Goal: Task Accomplishment & Management: Manage account settings

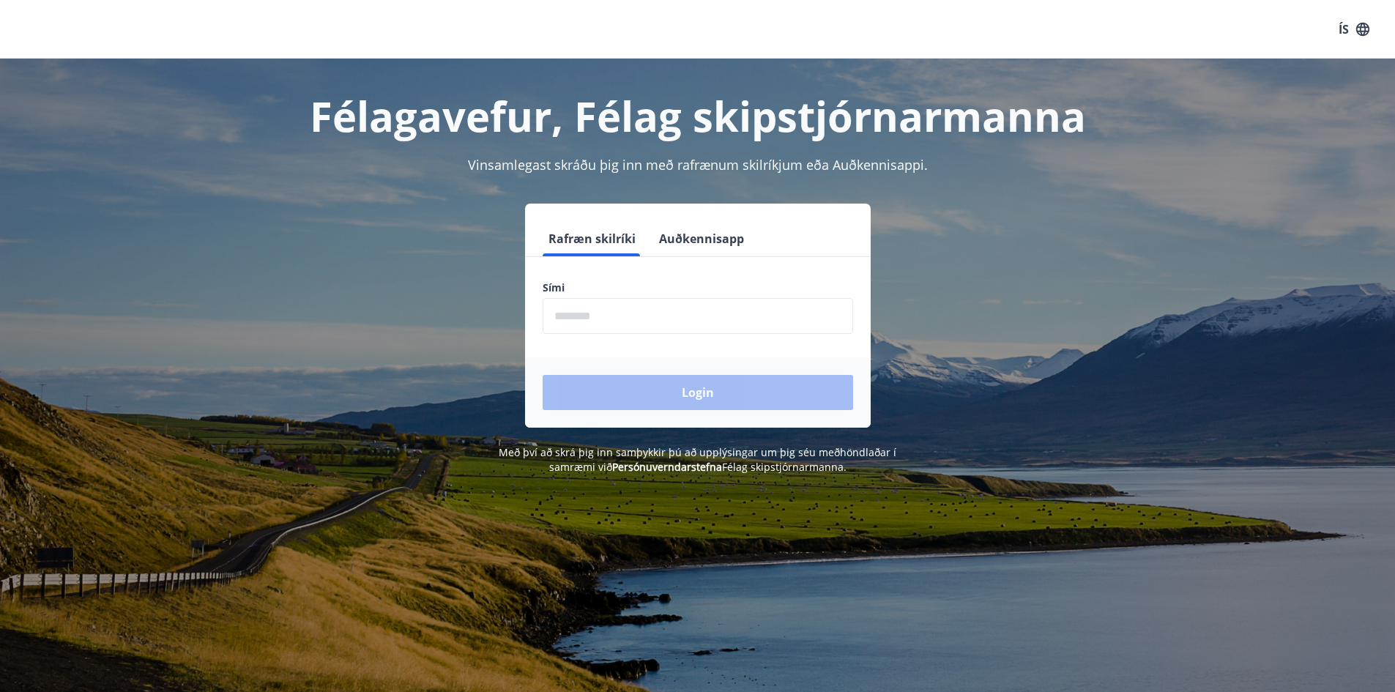
click at [683, 242] on button "Auðkennisapp" at bounding box center [701, 238] width 97 height 35
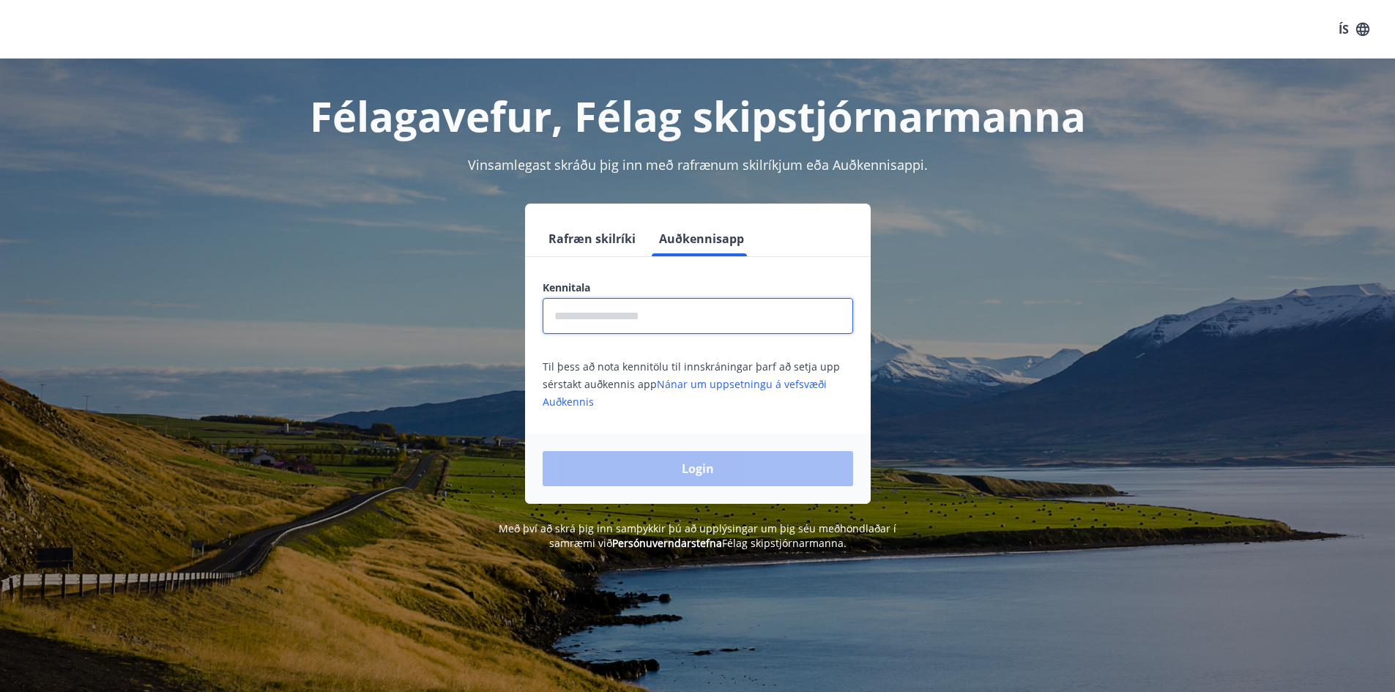
click at [669, 316] on input "text" at bounding box center [698, 316] width 311 height 36
type input "**********"
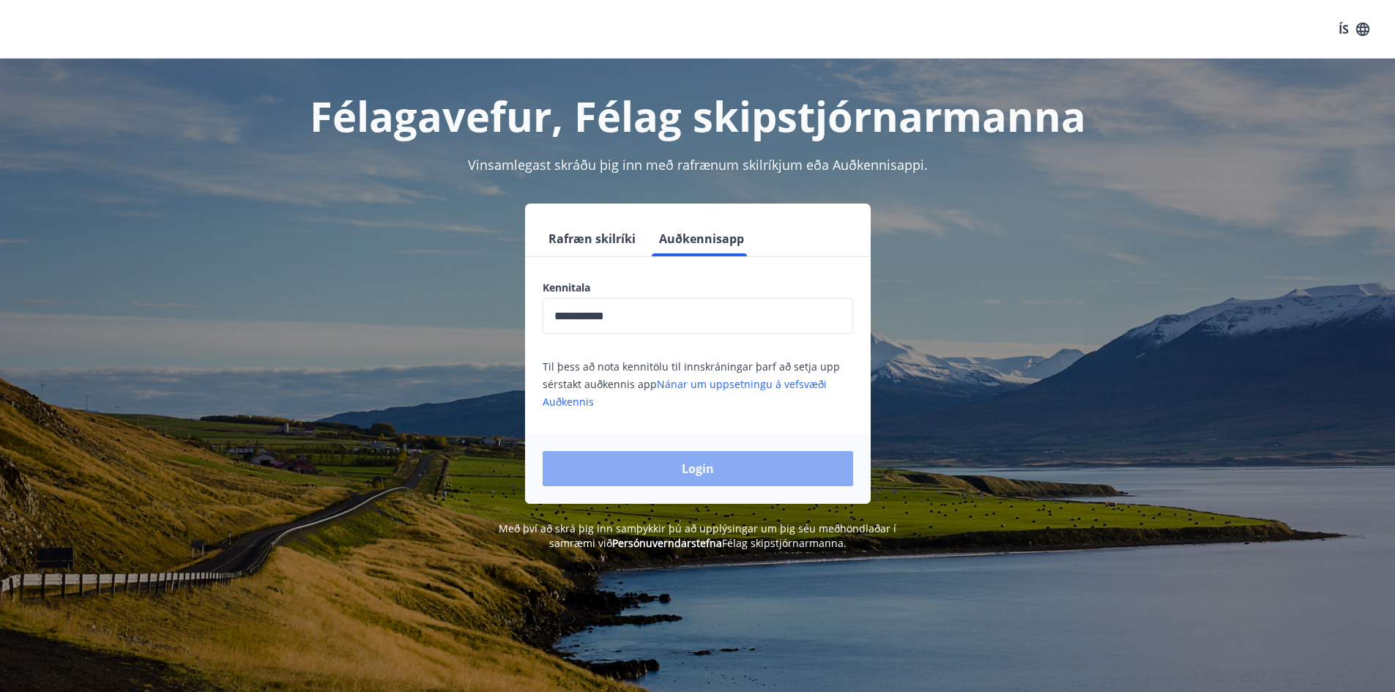
click at [688, 467] on button "Login" at bounding box center [698, 468] width 311 height 35
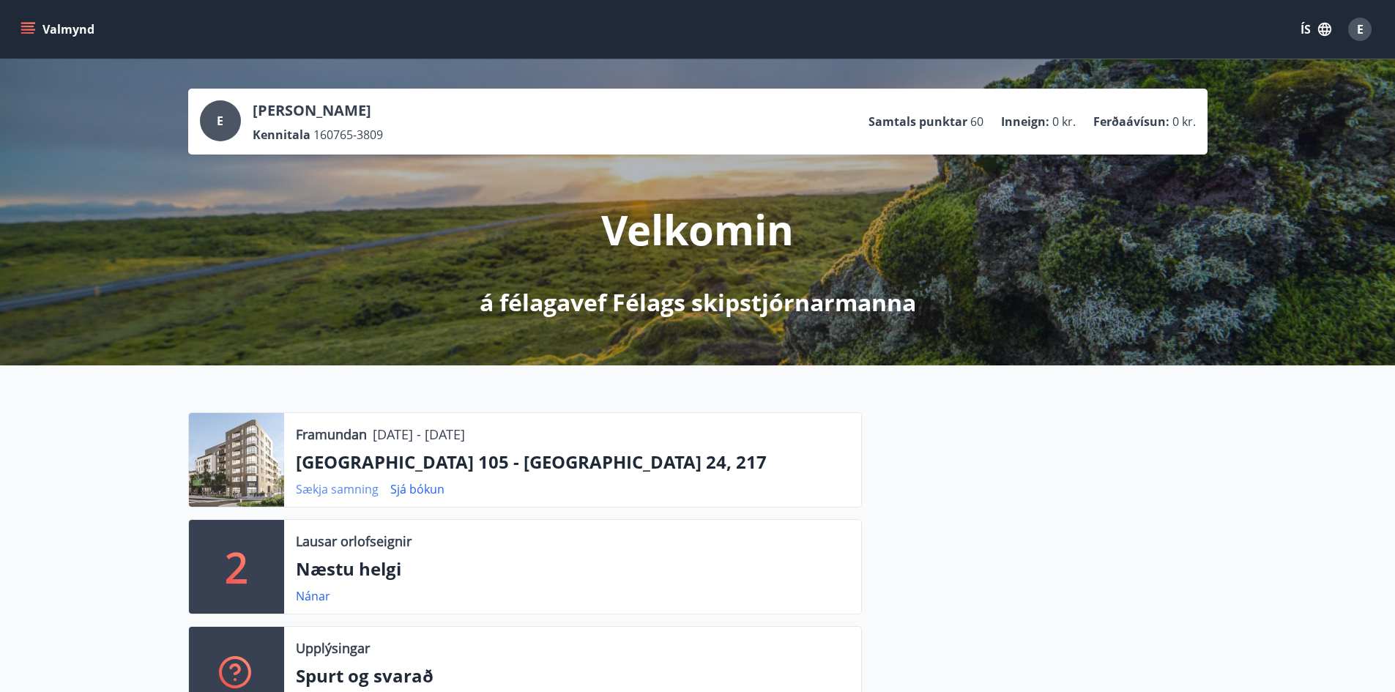
click at [332, 485] on link "Sækja samning" at bounding box center [337, 489] width 83 height 16
click at [31, 34] on icon "menu" at bounding box center [27, 32] width 13 height 1
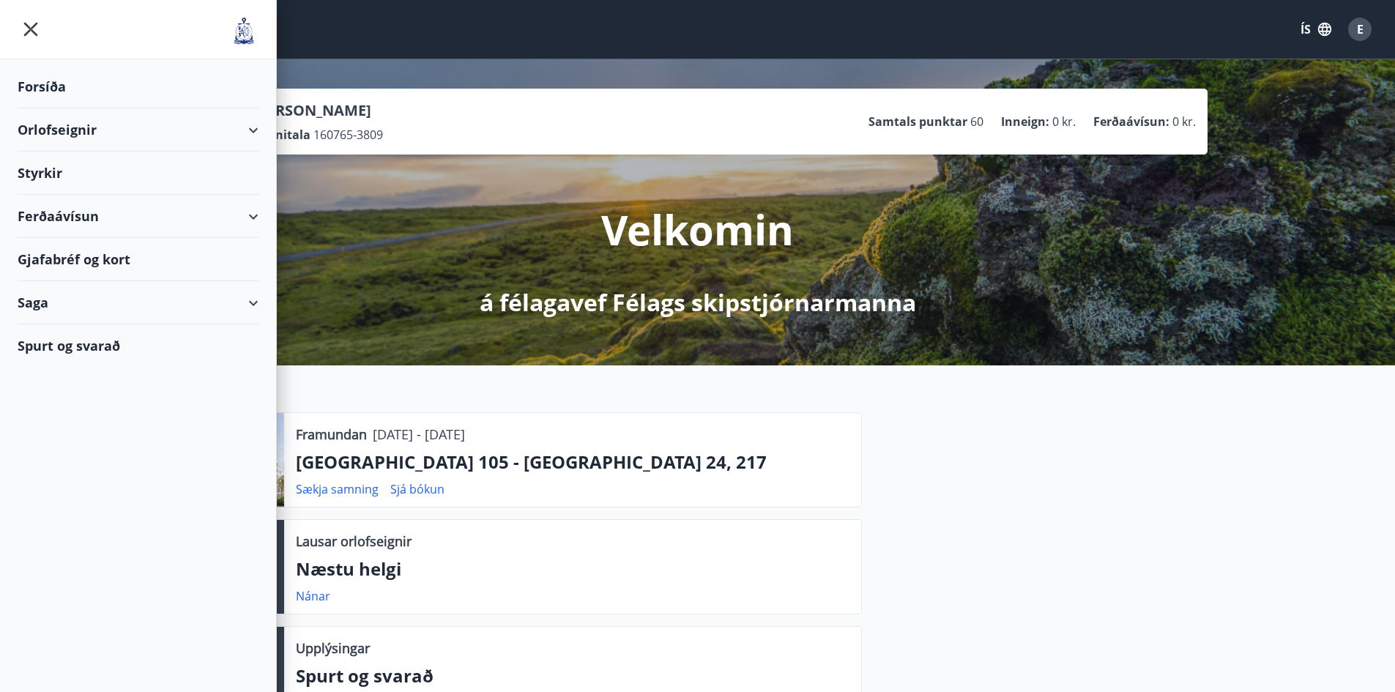
click at [45, 125] on div "Orlofseignir" at bounding box center [138, 129] width 241 height 43
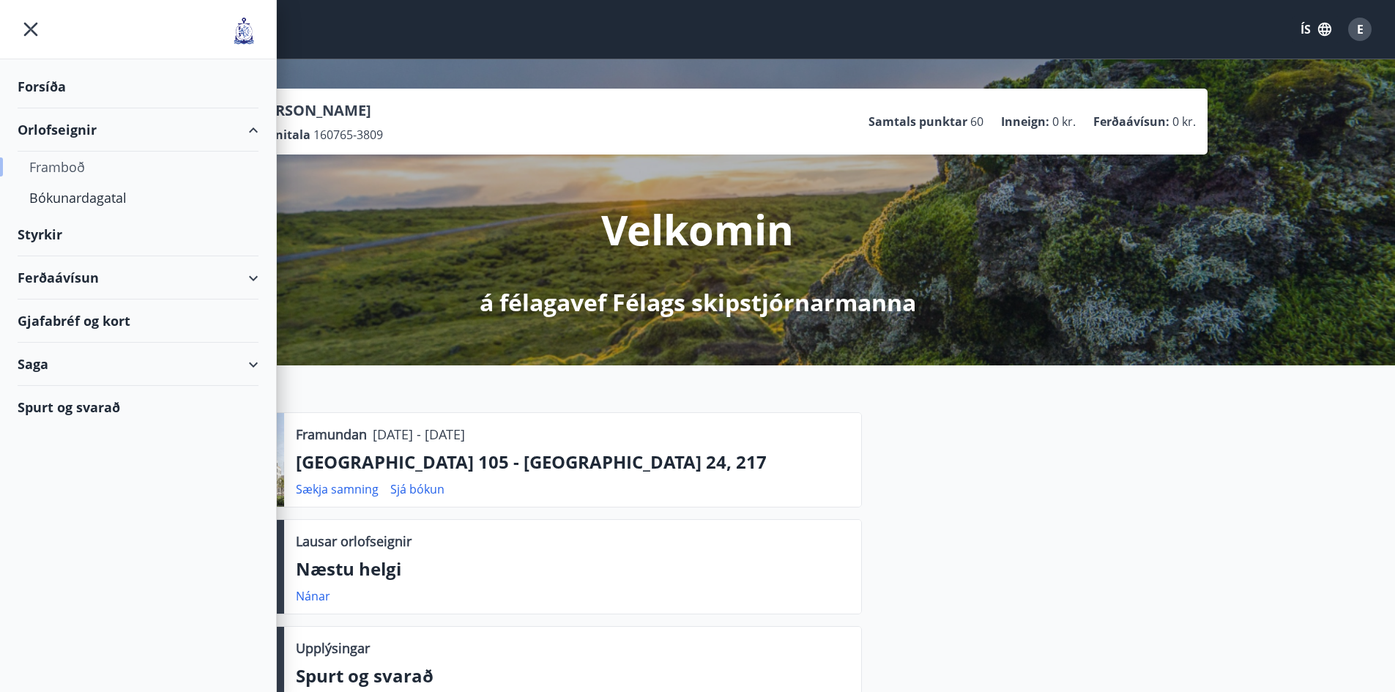
click at [56, 165] on div "Framboð" at bounding box center [138, 167] width 218 height 31
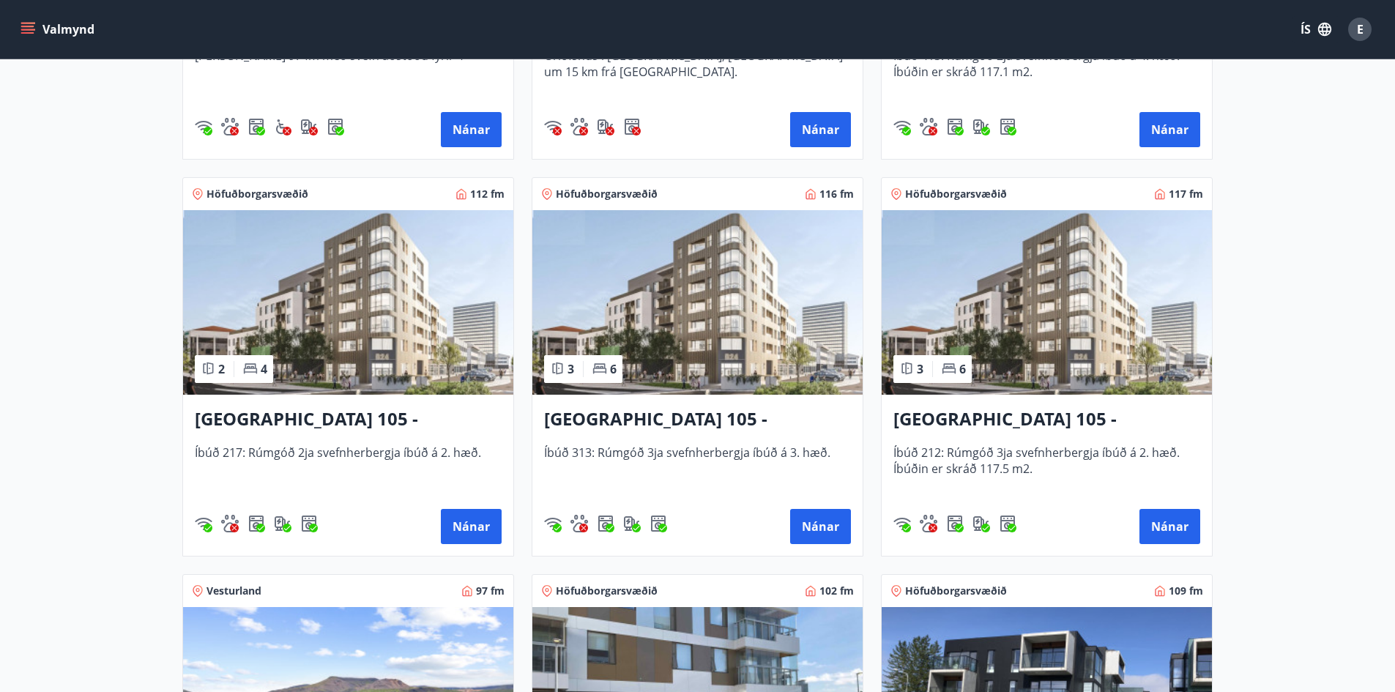
scroll to position [586, 0]
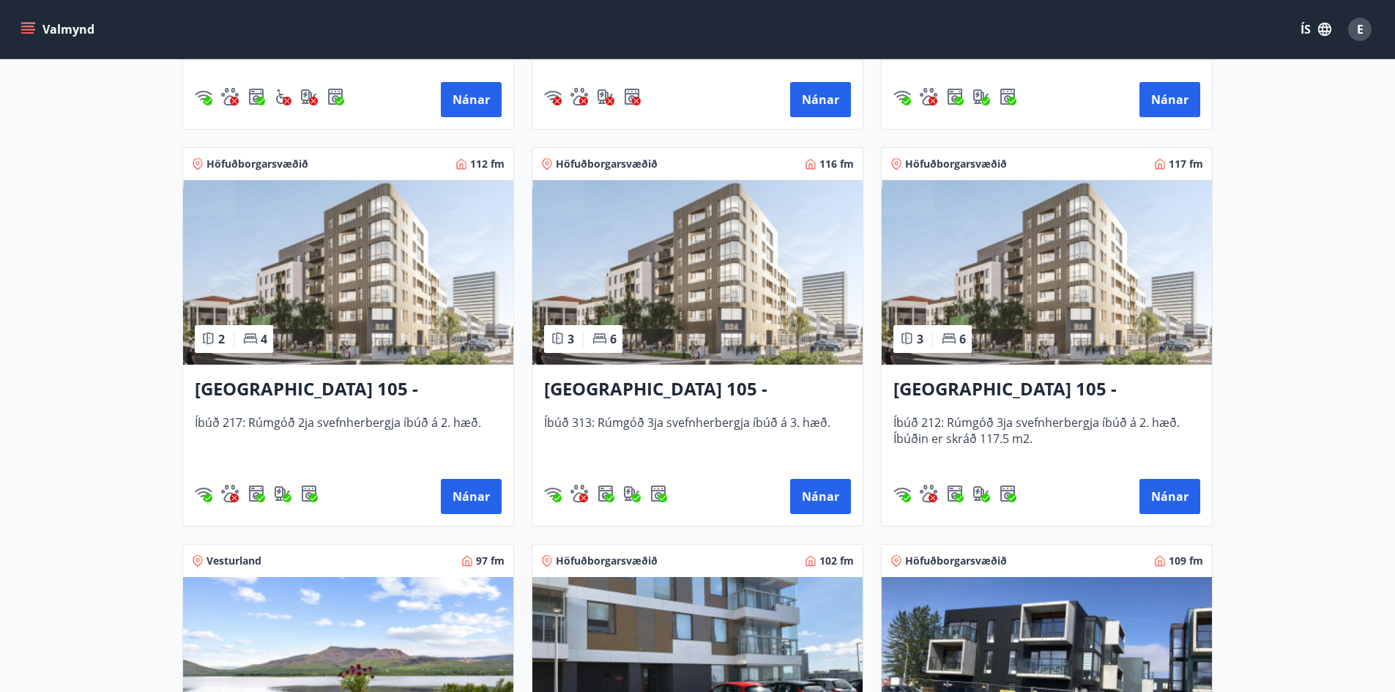
click at [214, 338] on icon at bounding box center [208, 338] width 15 height 15
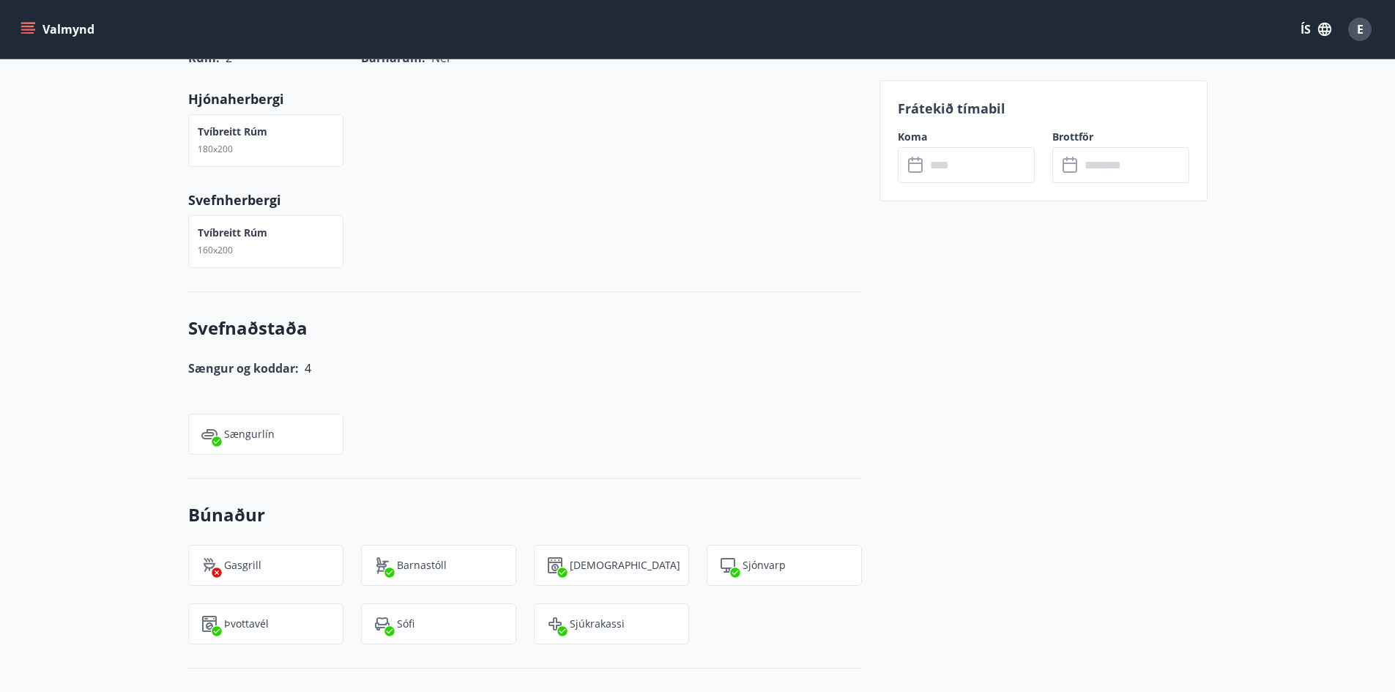
scroll to position [586, 0]
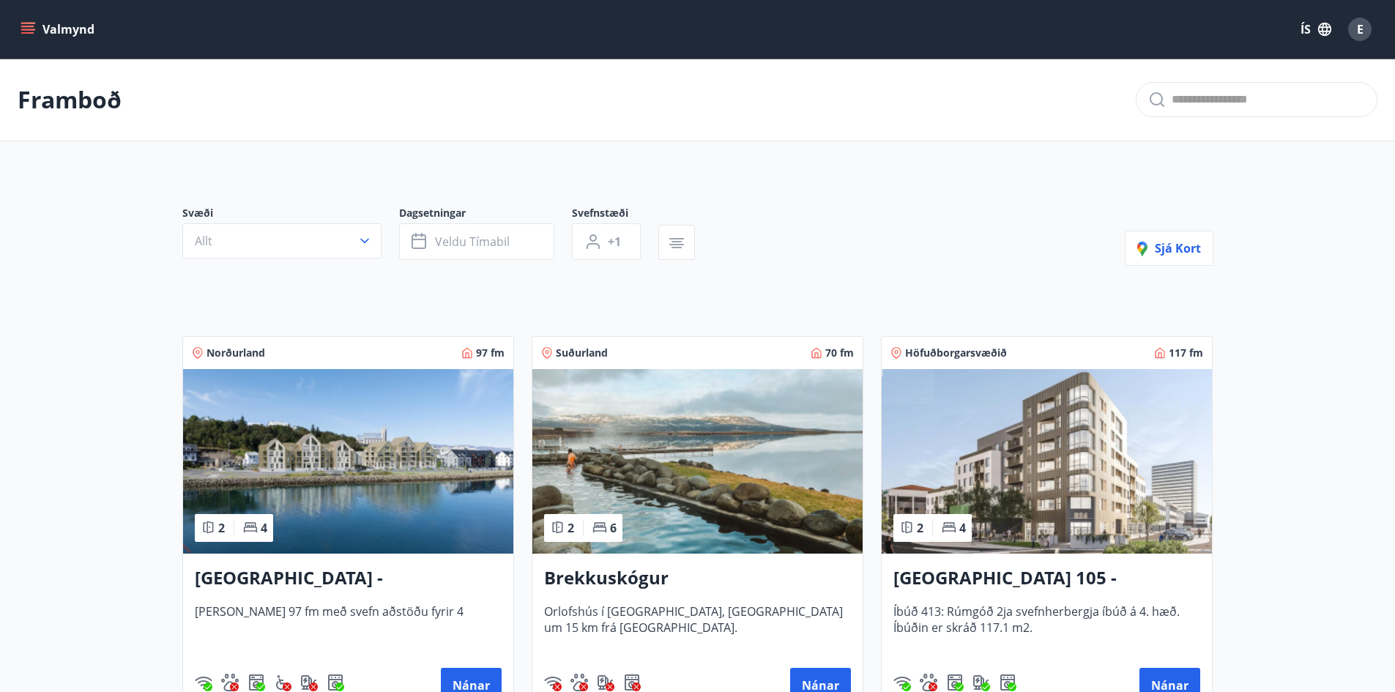
click at [37, 23] on button "Valmynd" at bounding box center [59, 29] width 83 height 26
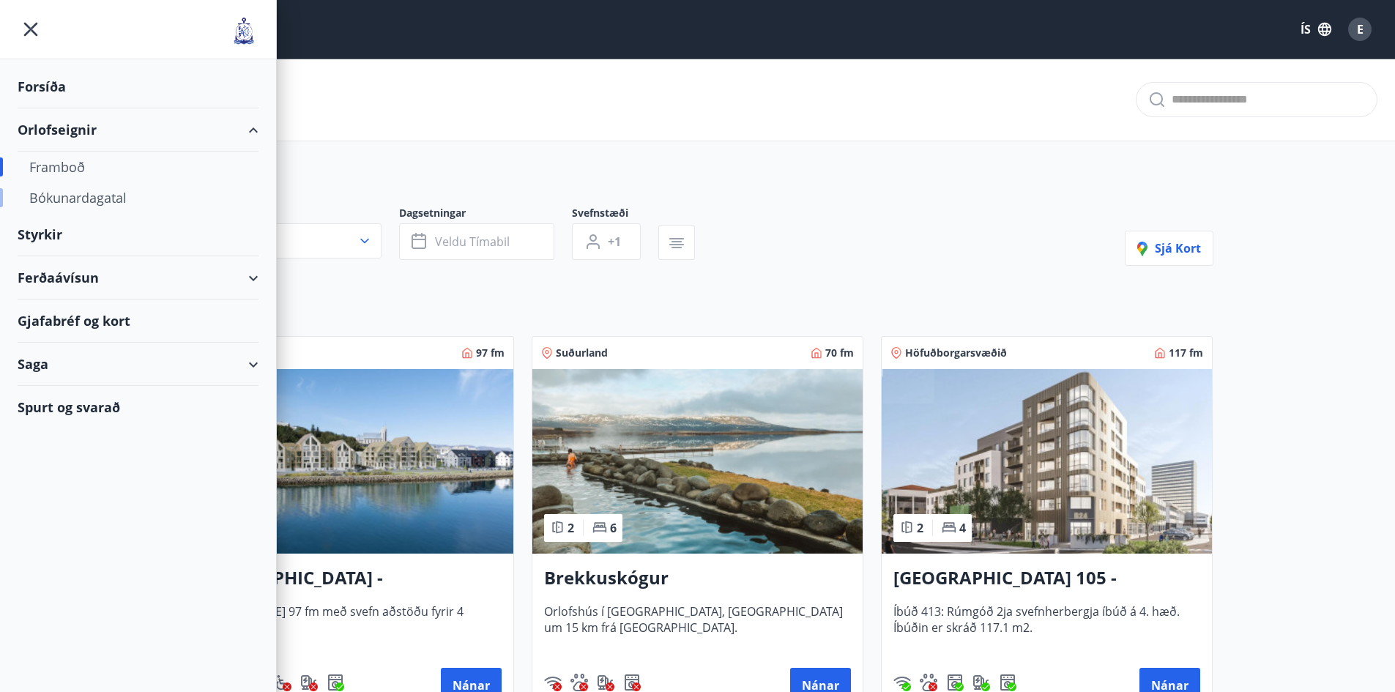
click at [83, 200] on div "Bókunardagatal" at bounding box center [138, 197] width 218 height 31
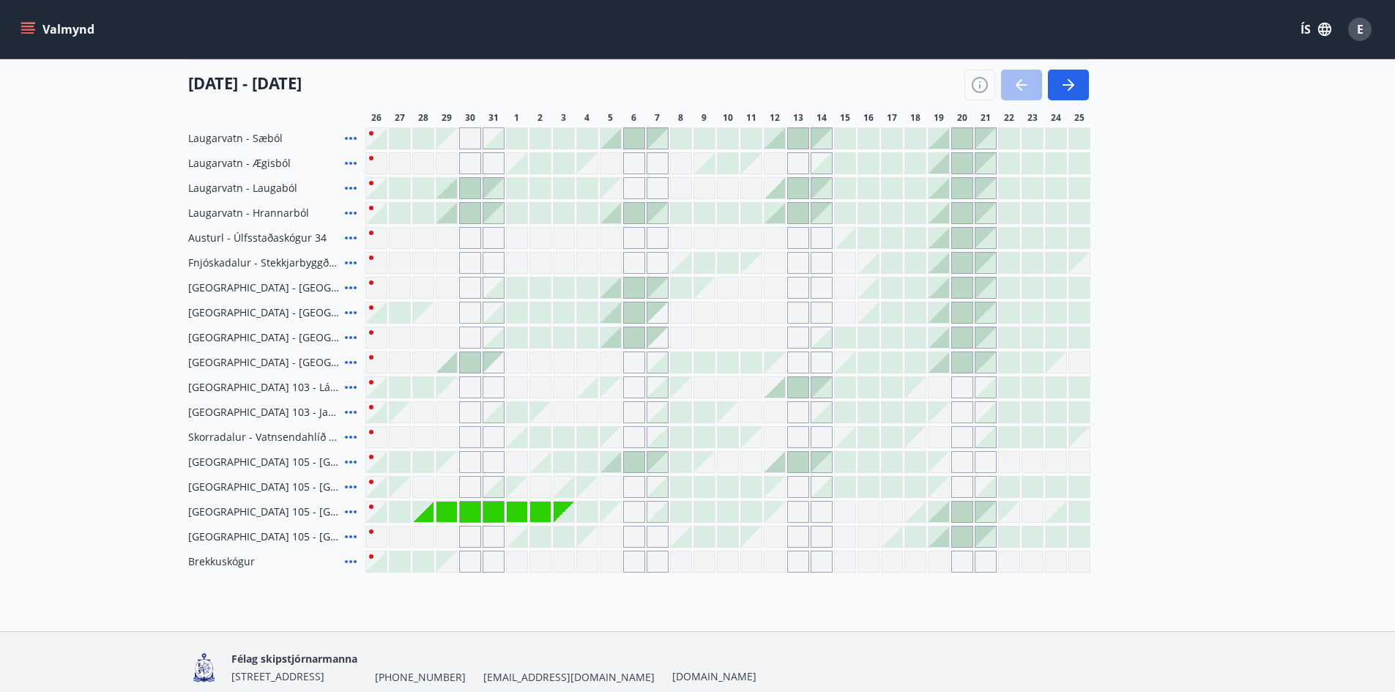
scroll to position [107, 0]
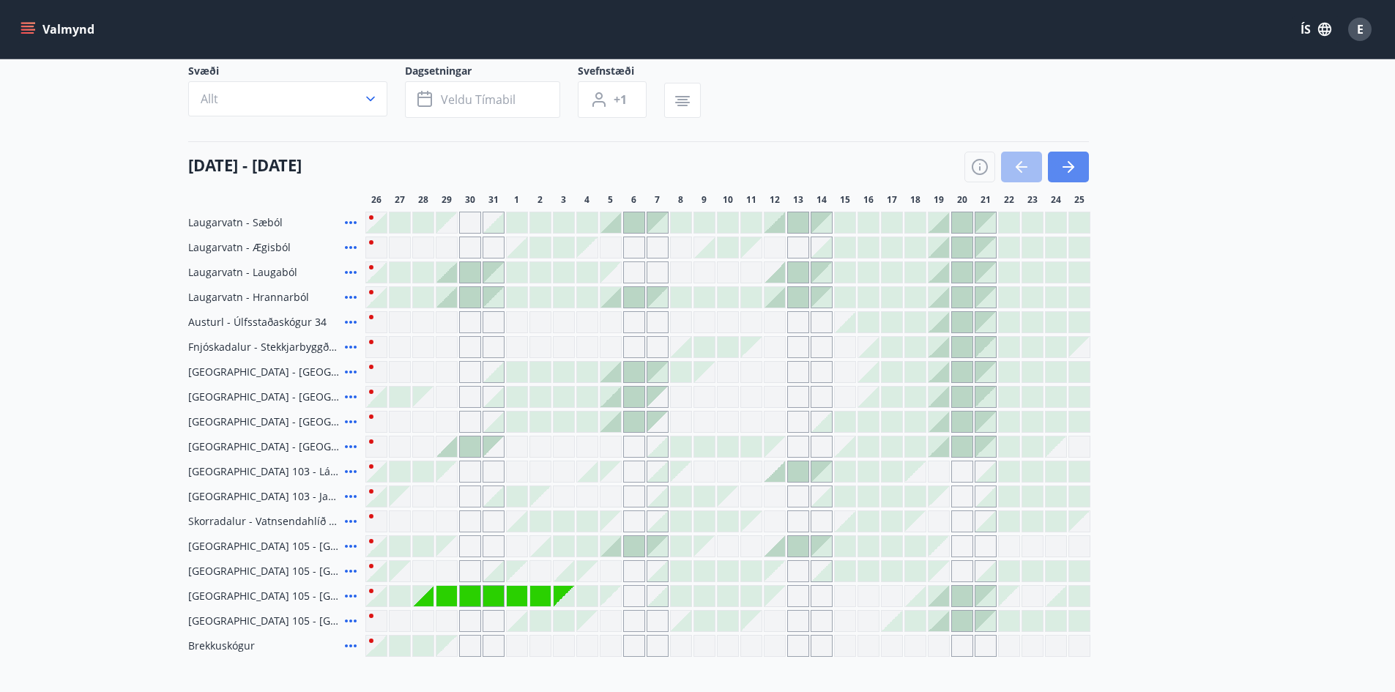
click at [1066, 161] on icon "button" at bounding box center [1069, 167] width 18 height 18
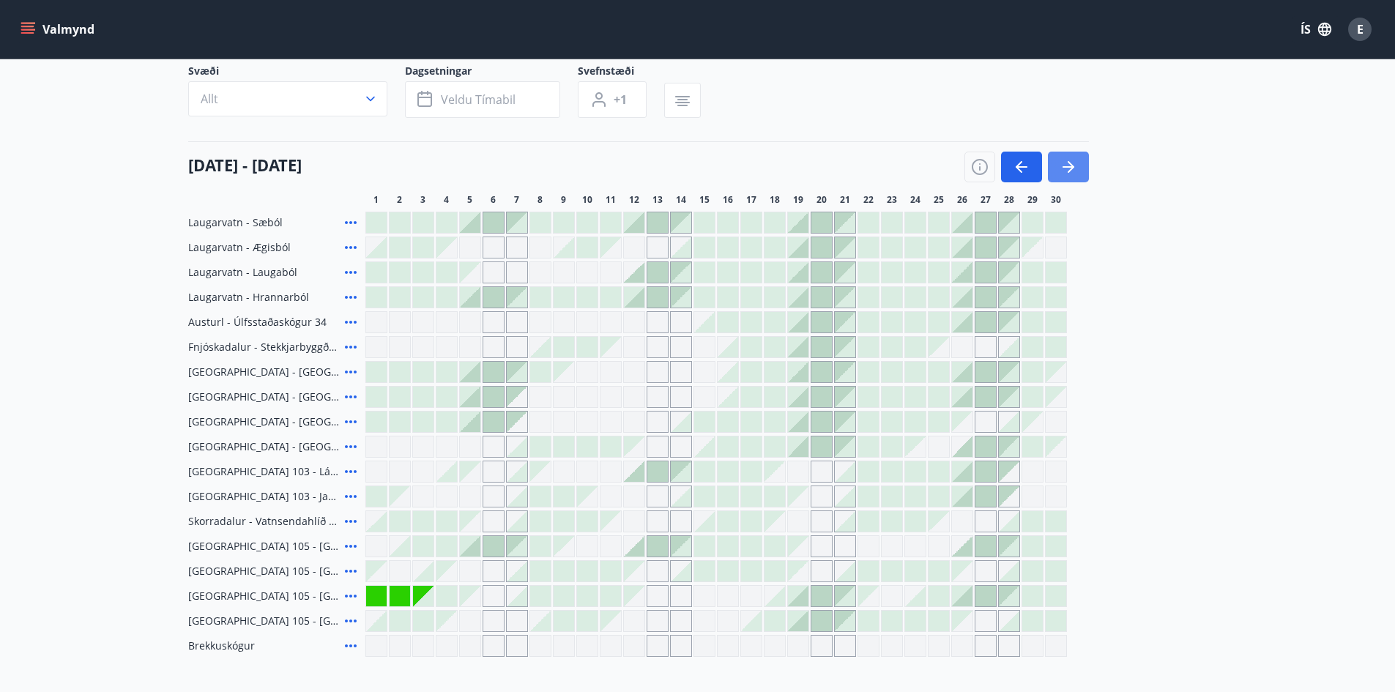
click at [1066, 161] on icon "button" at bounding box center [1069, 167] width 18 height 18
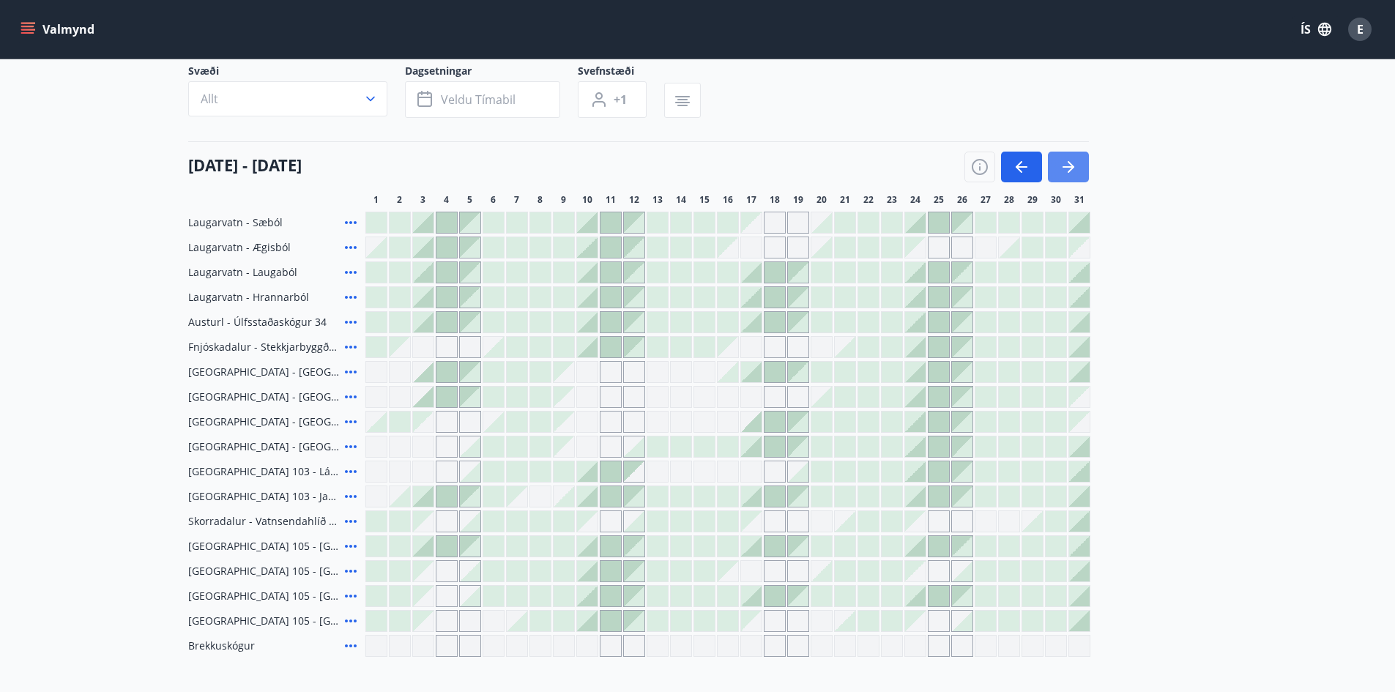
click at [1073, 157] on button "button" at bounding box center [1068, 167] width 41 height 31
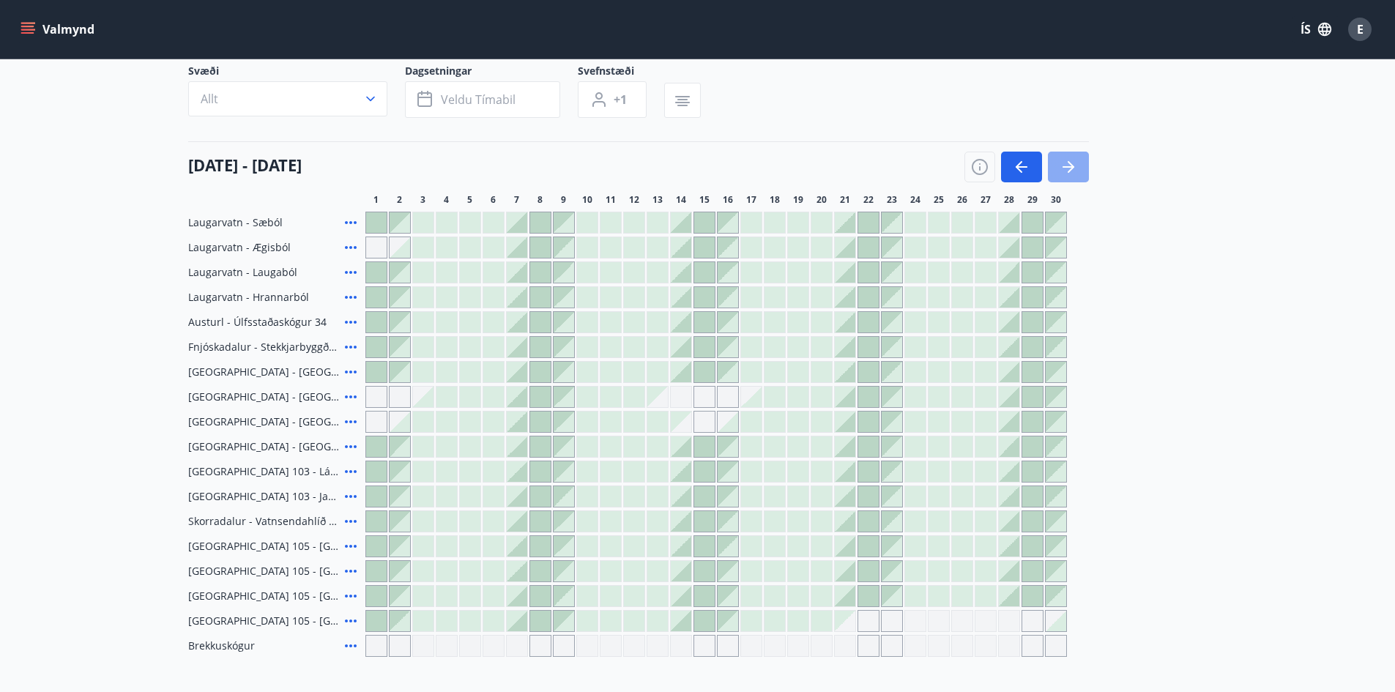
click at [1079, 168] on button "button" at bounding box center [1068, 167] width 41 height 31
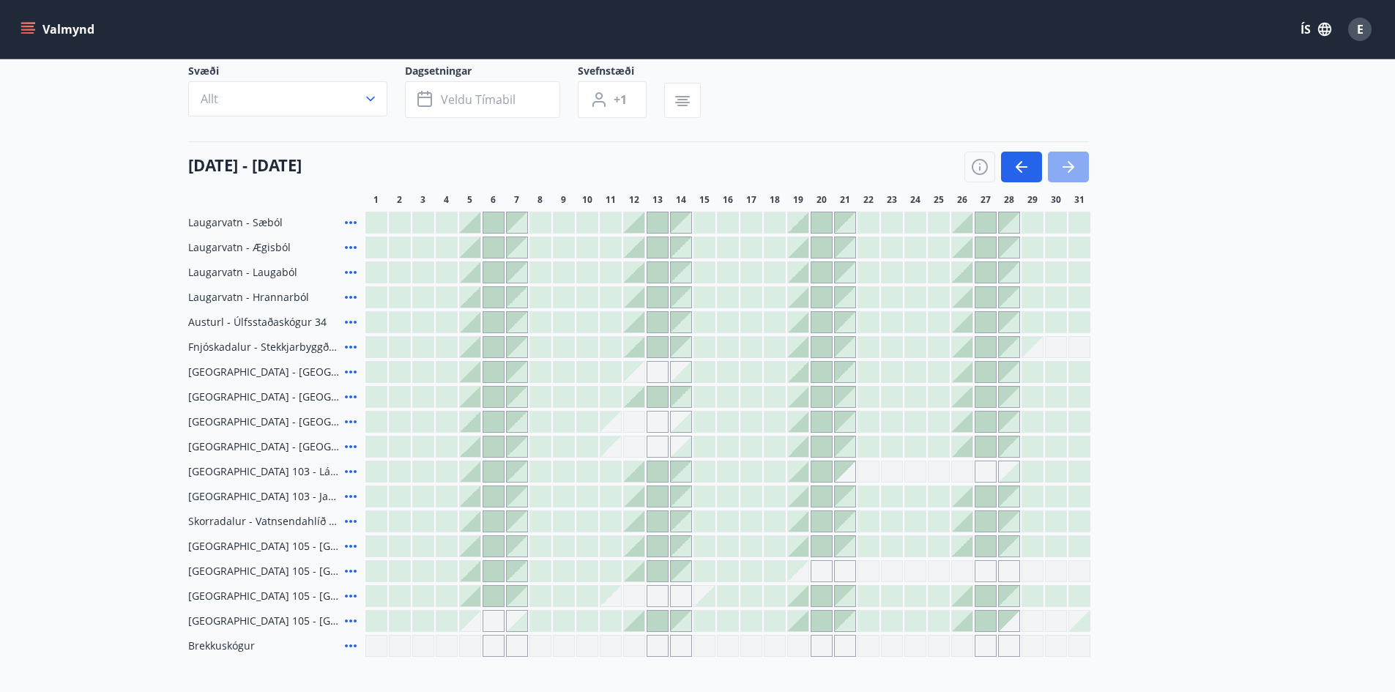
click at [1079, 168] on button "button" at bounding box center [1068, 167] width 41 height 31
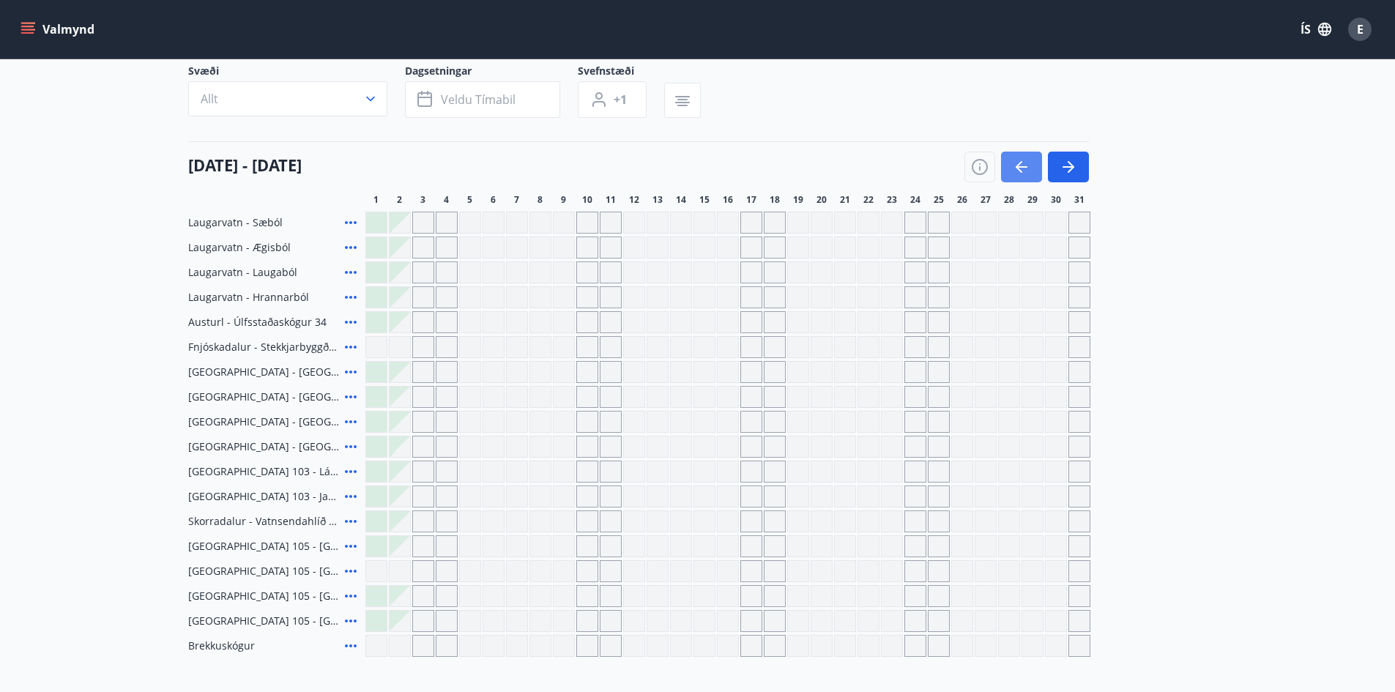
click at [1027, 160] on icon "button" at bounding box center [1022, 167] width 18 height 18
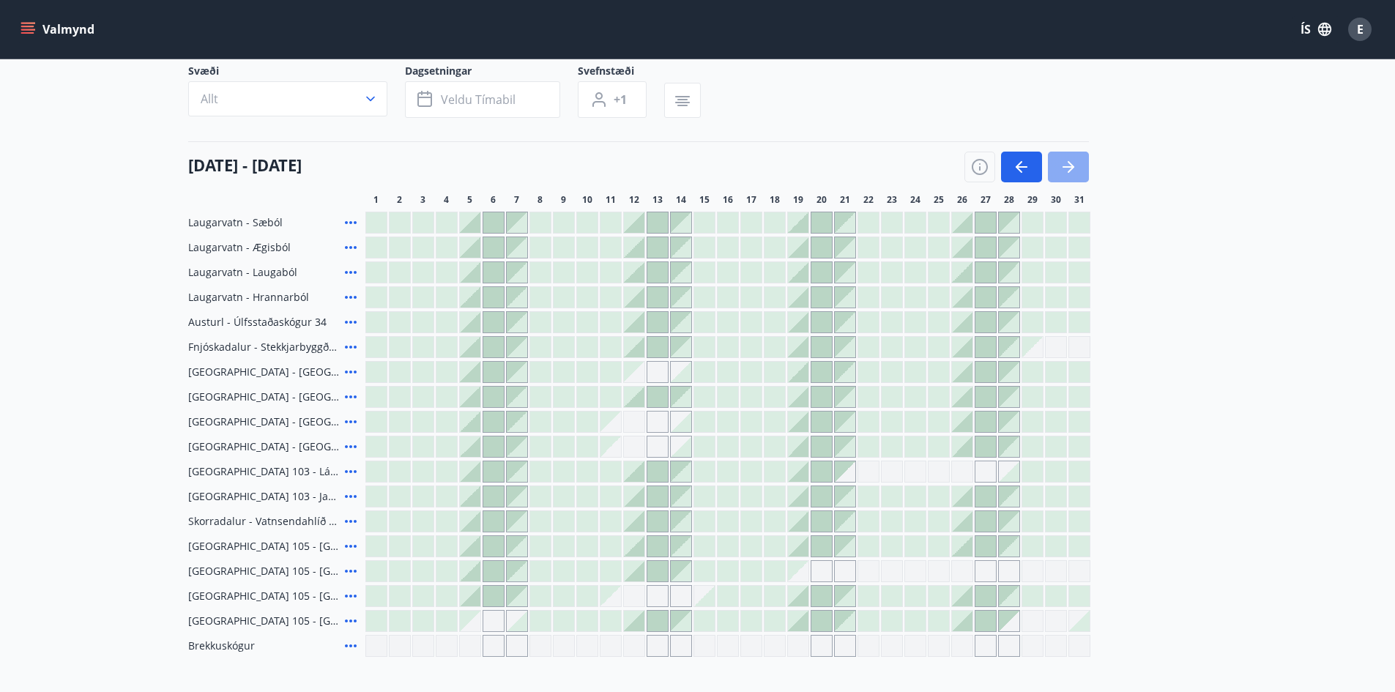
click at [1080, 172] on button "button" at bounding box center [1068, 167] width 41 height 31
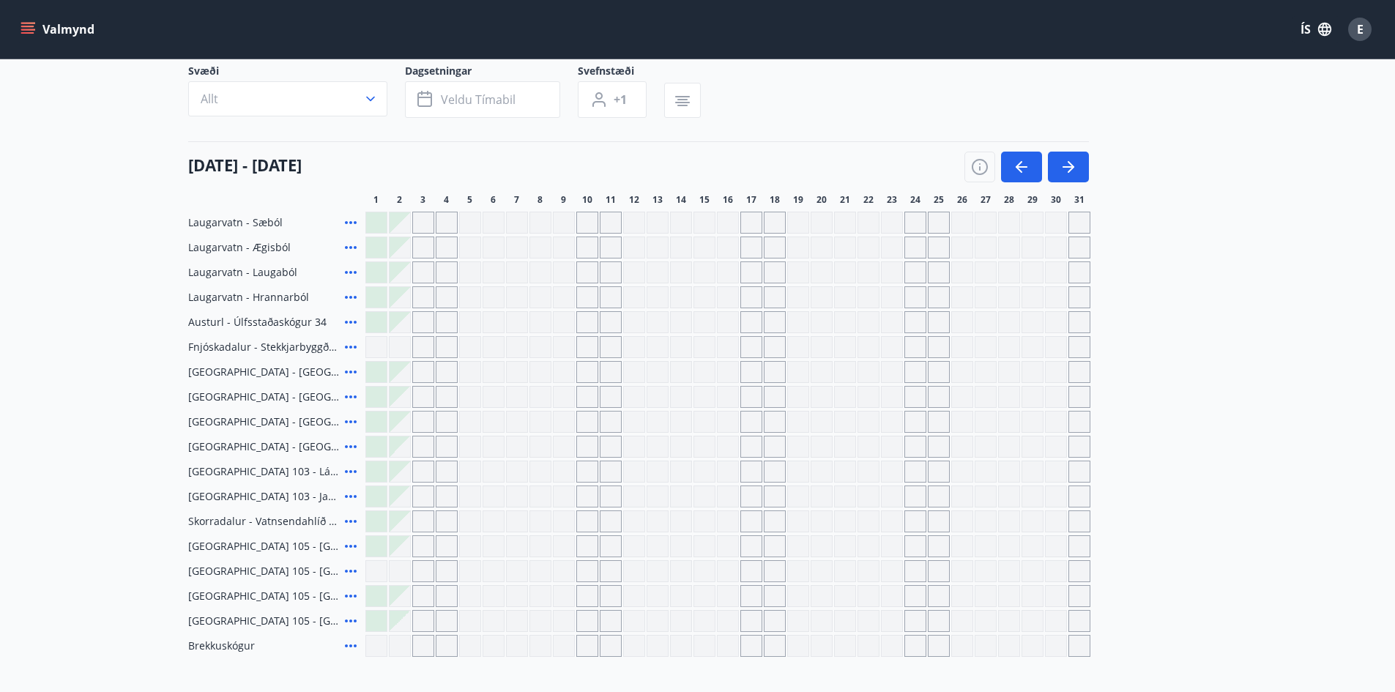
scroll to position [0, 0]
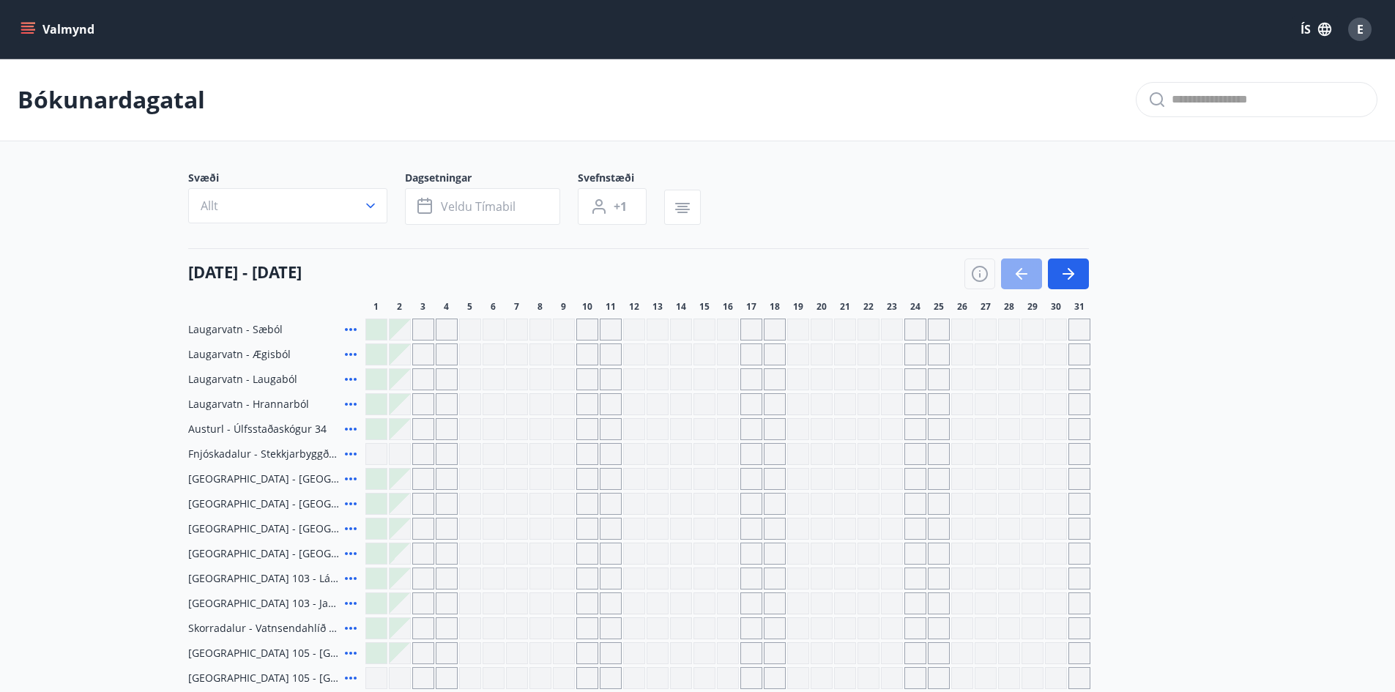
click at [1022, 272] on icon "button" at bounding box center [1022, 274] width 18 height 18
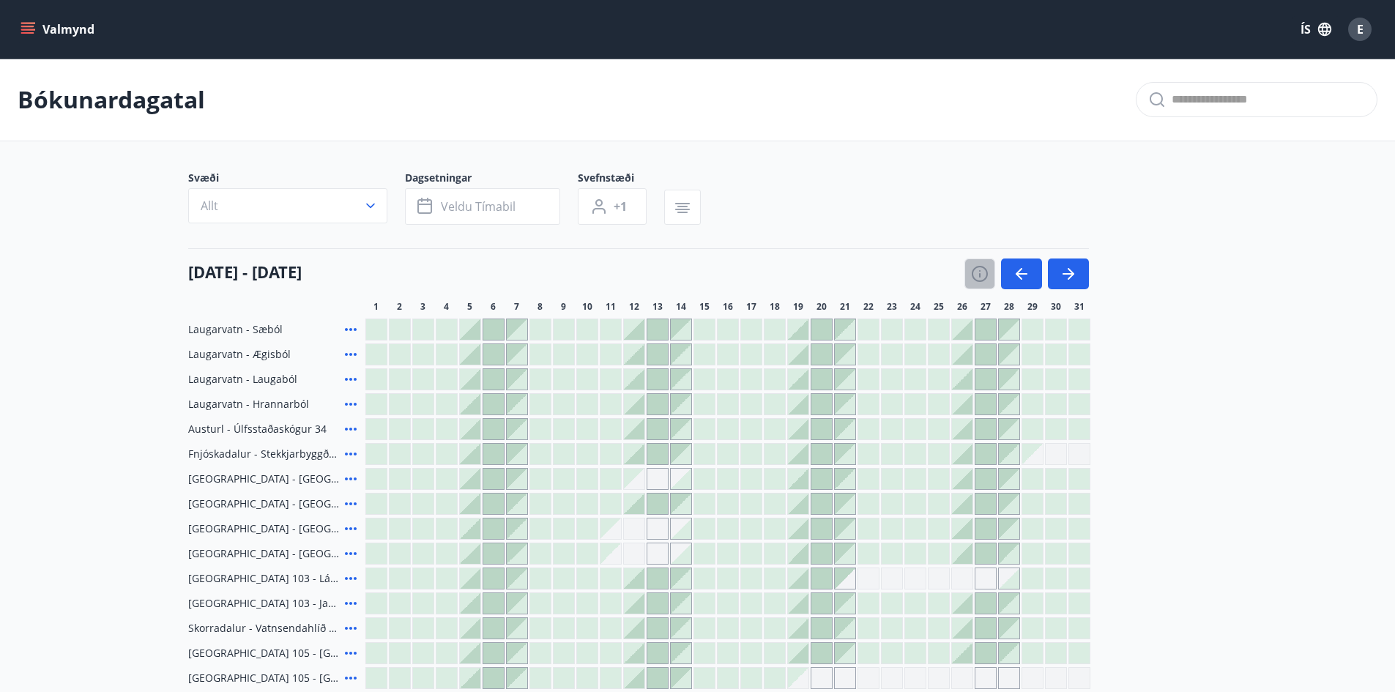
click at [979, 272] on icon "button" at bounding box center [980, 274] width 18 height 18
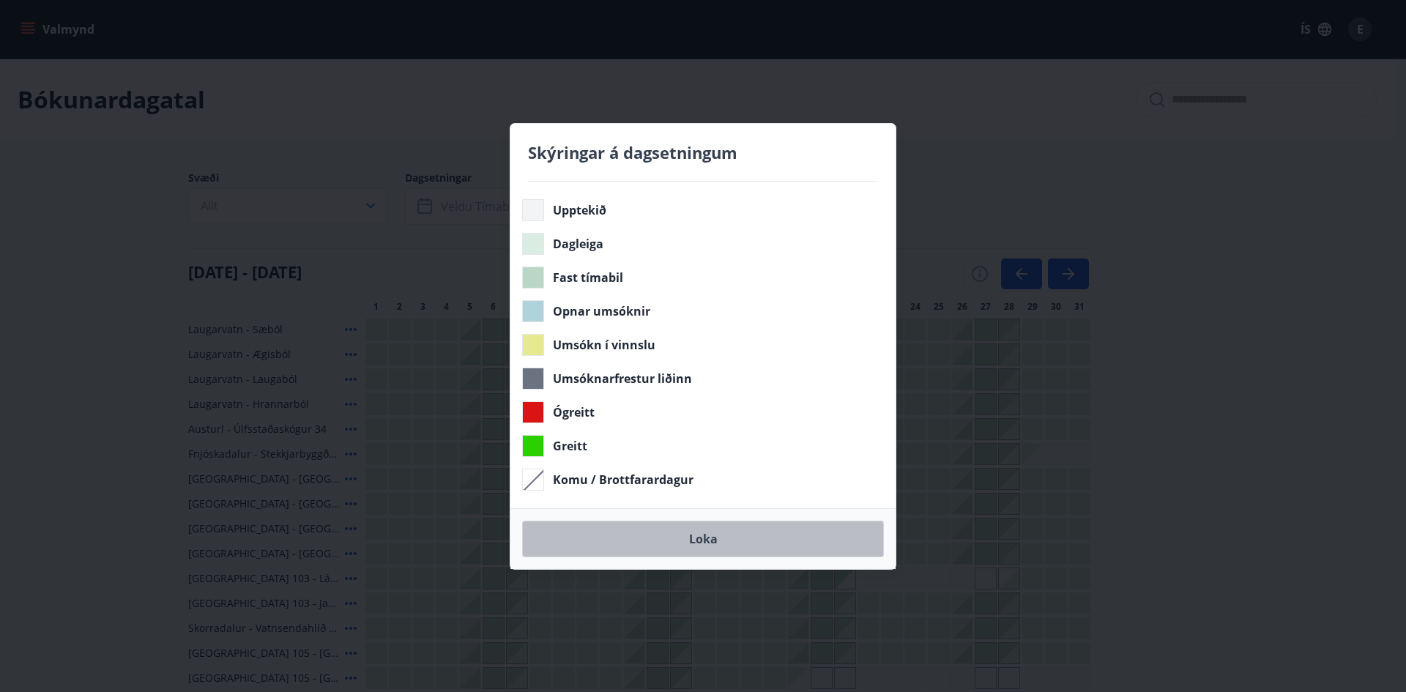
click at [718, 540] on button "Loka" at bounding box center [703, 539] width 362 height 37
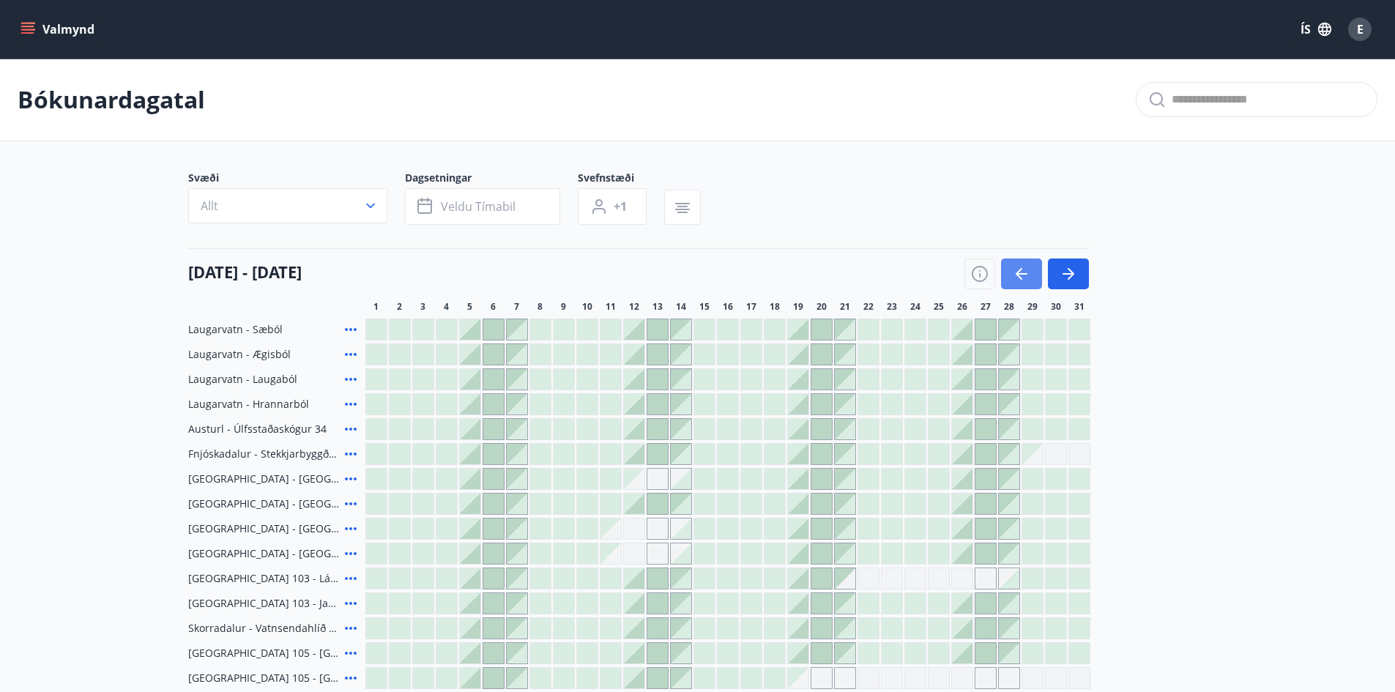
click at [1018, 275] on icon "button" at bounding box center [1022, 273] width 12 height 1
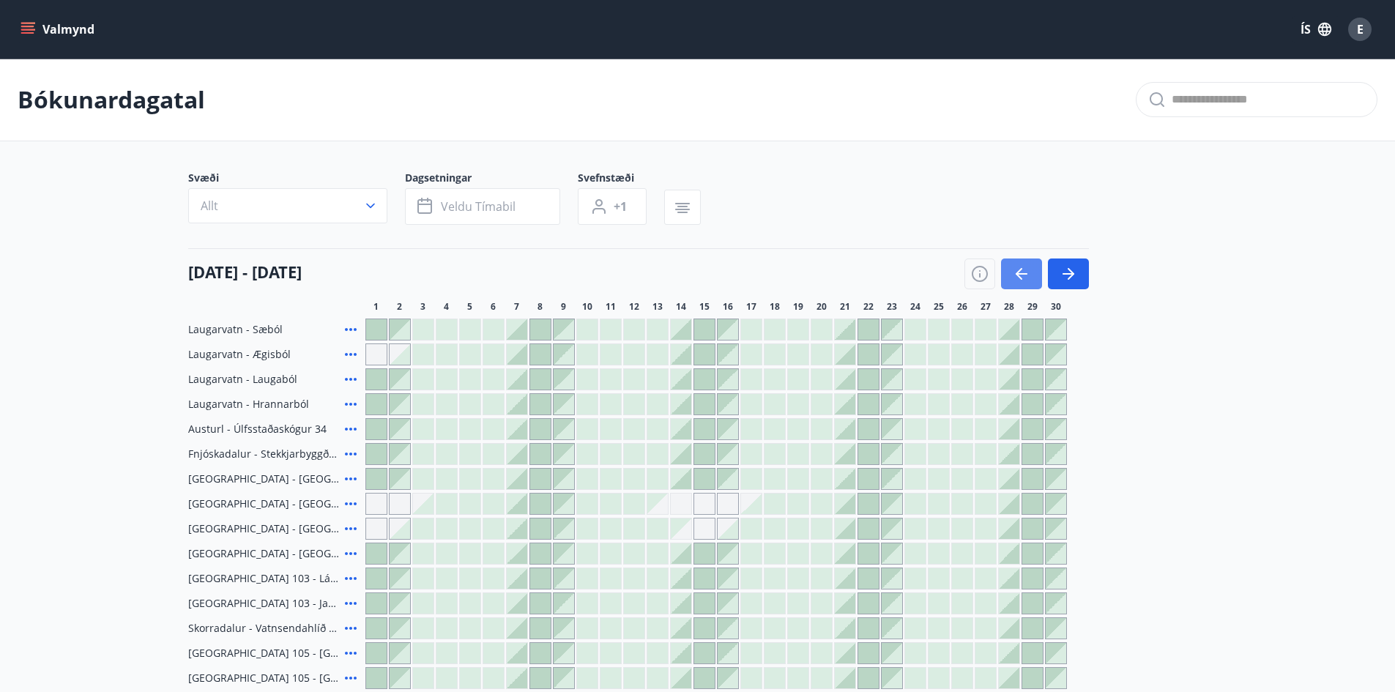
click at [1018, 275] on icon "button" at bounding box center [1022, 273] width 12 height 1
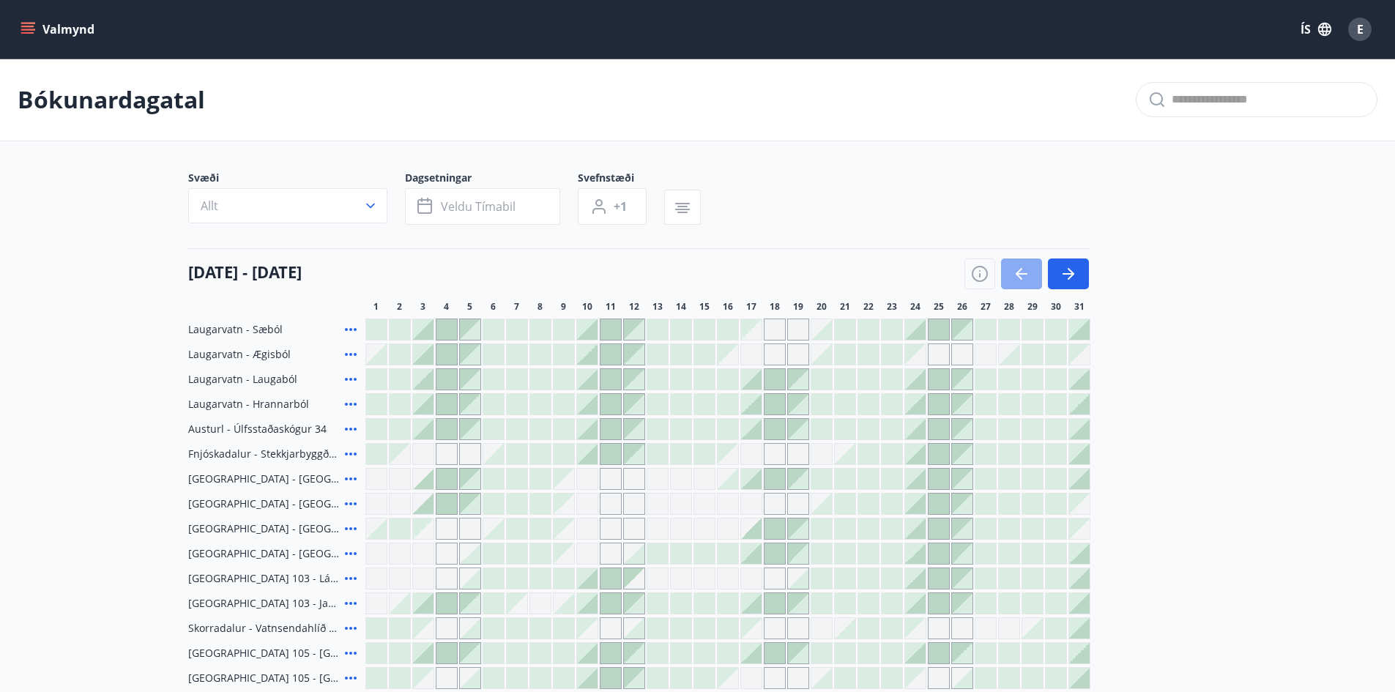
click at [1018, 275] on icon "button" at bounding box center [1022, 273] width 12 height 1
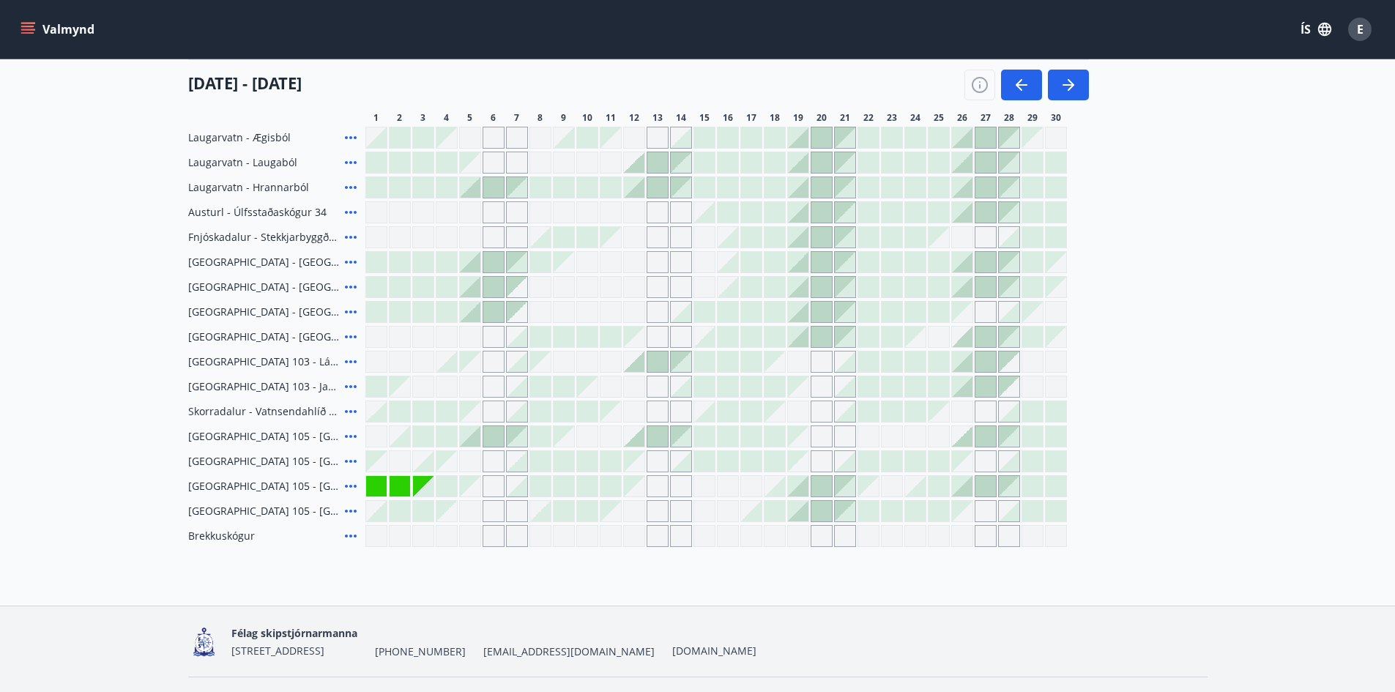
scroll to position [253, 0]
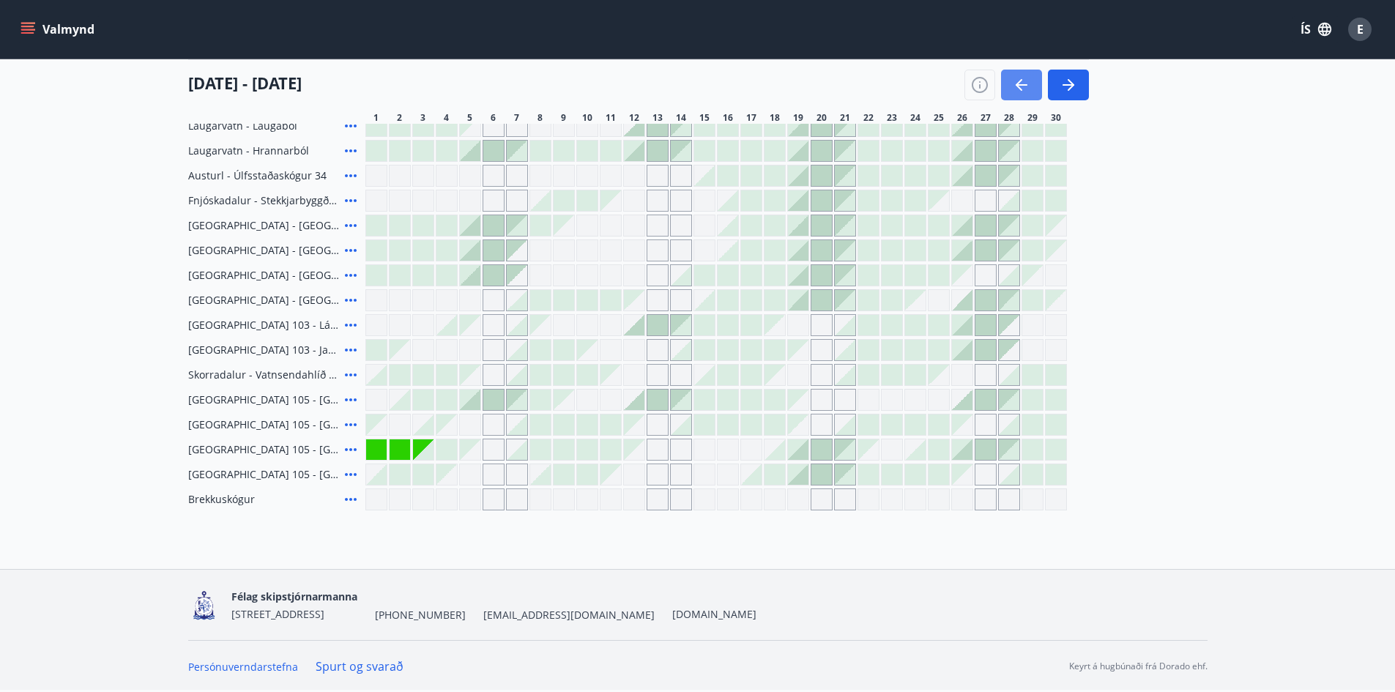
click at [1022, 94] on button "button" at bounding box center [1021, 85] width 41 height 31
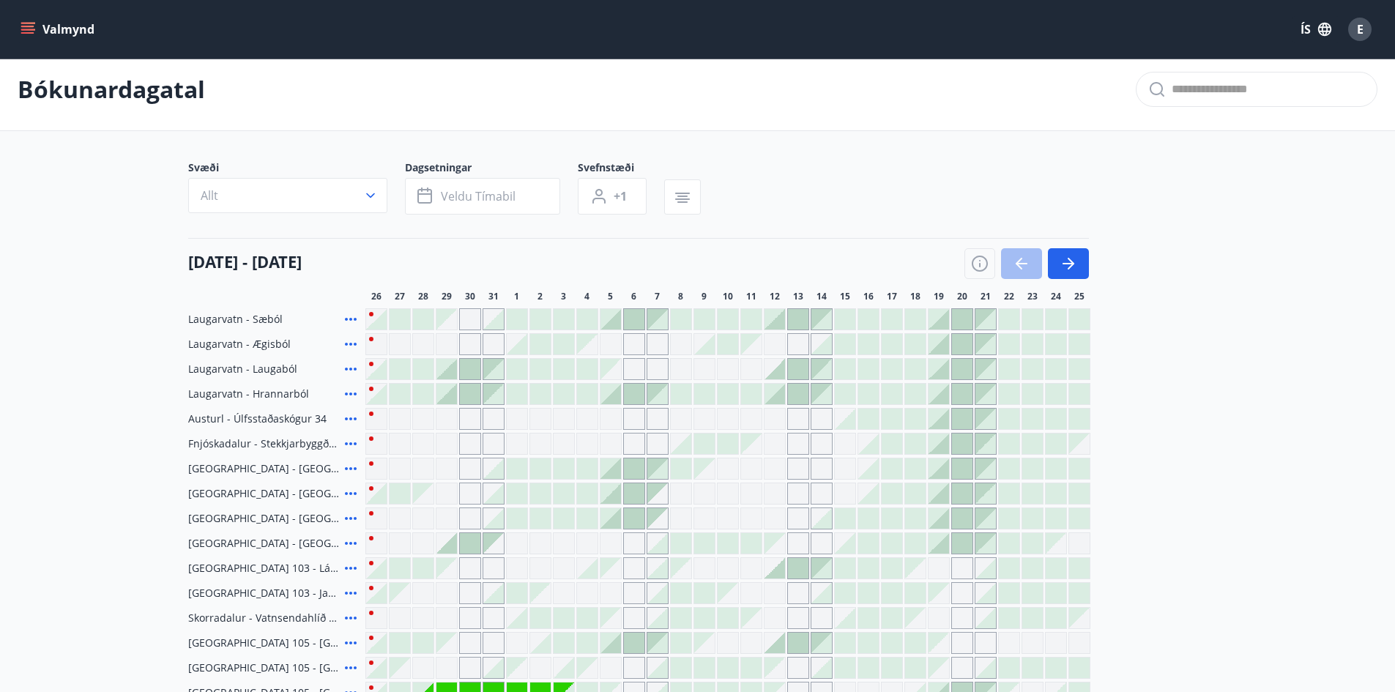
scroll to position [0, 0]
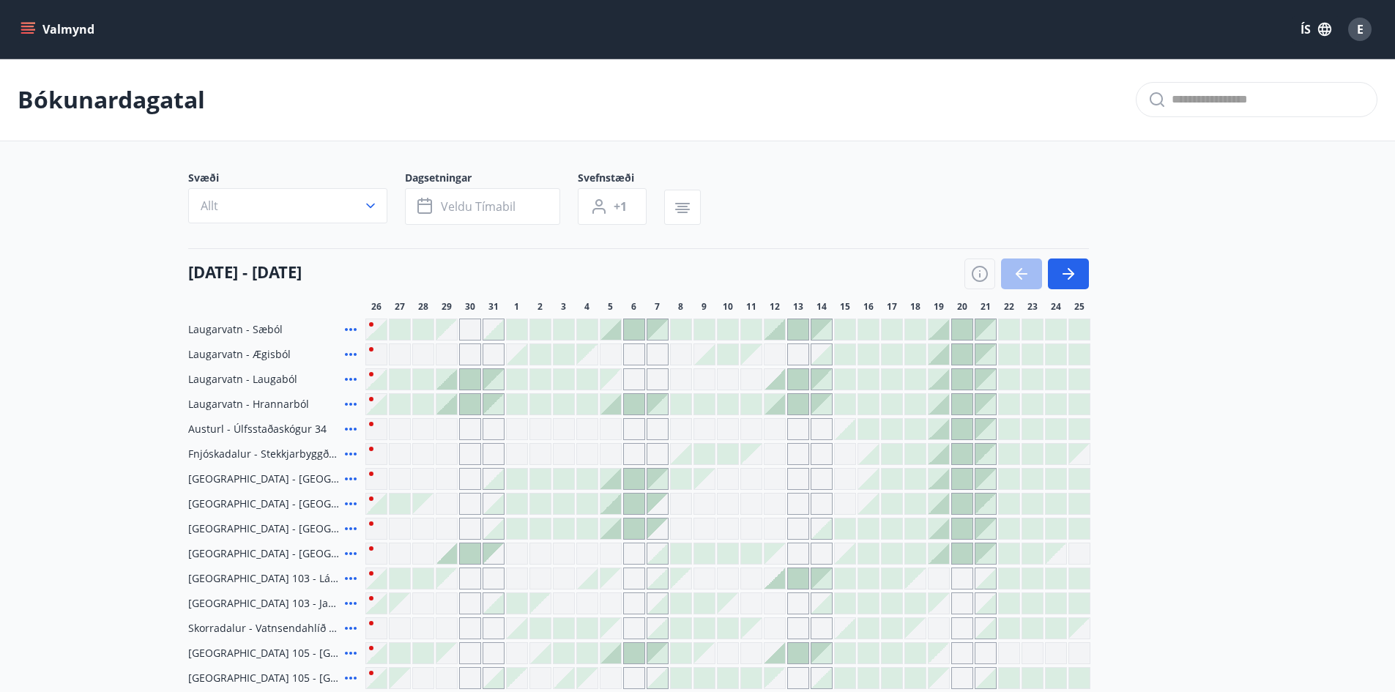
click at [29, 32] on icon "menu" at bounding box center [27, 32] width 13 height 1
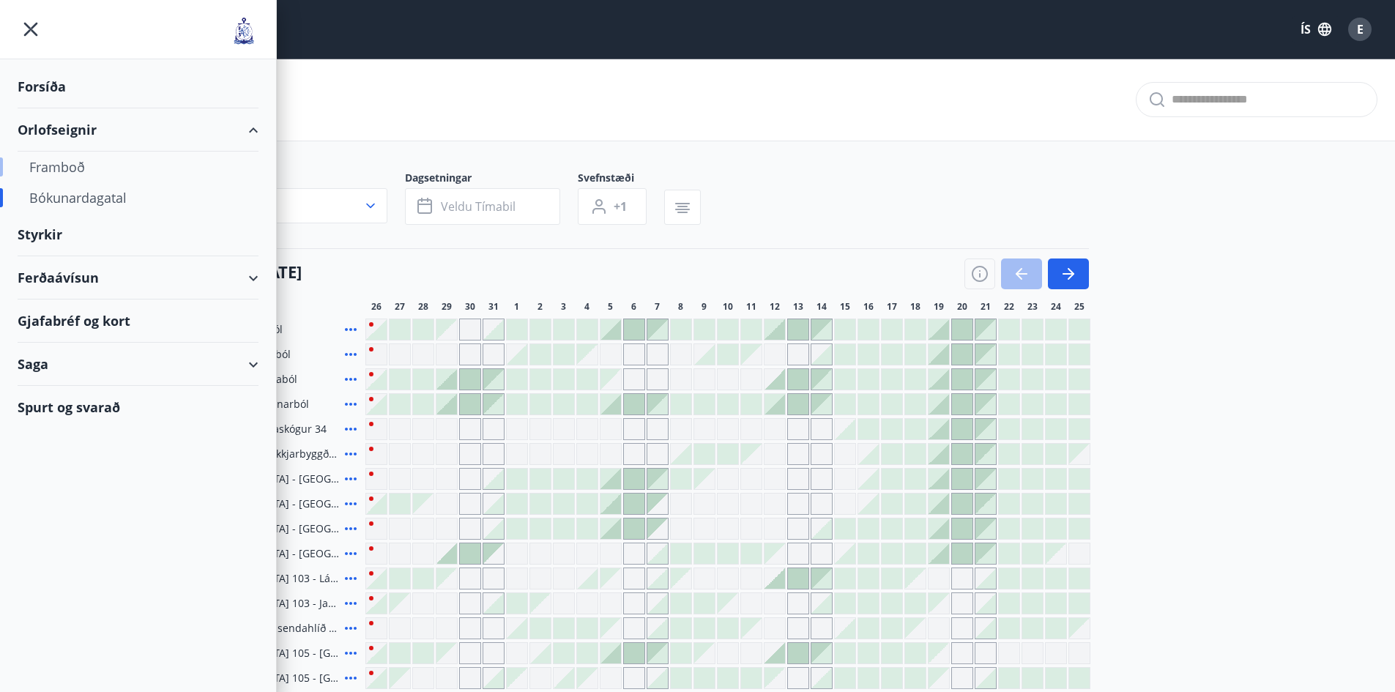
click at [59, 161] on div "Framboð" at bounding box center [138, 167] width 218 height 31
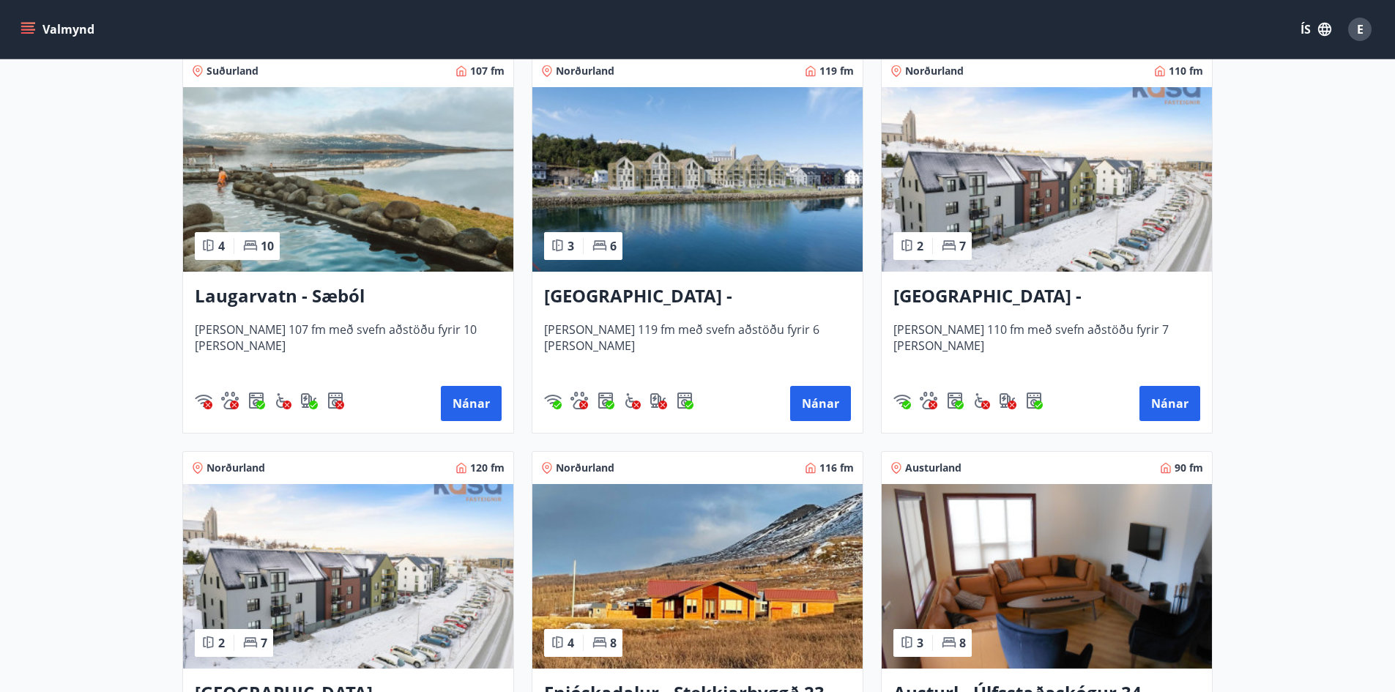
scroll to position [1323, 0]
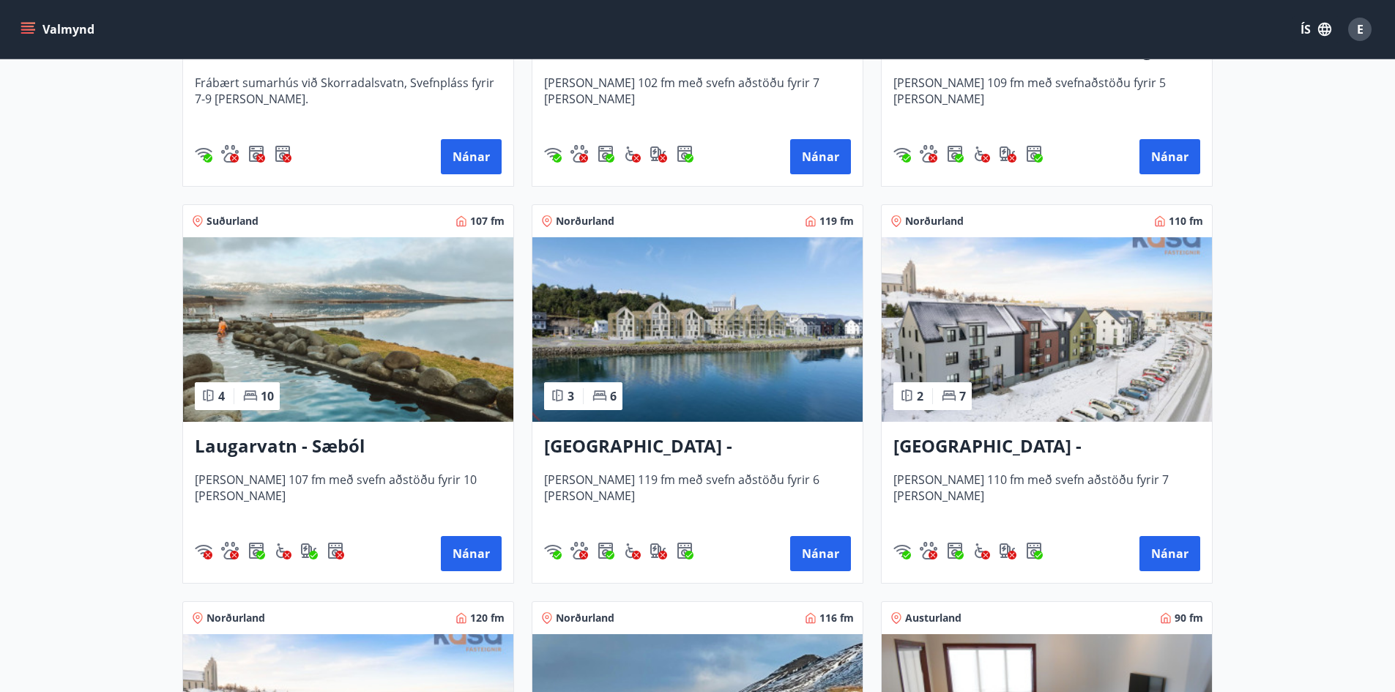
click at [40, 26] on button "Valmynd" at bounding box center [59, 29] width 83 height 26
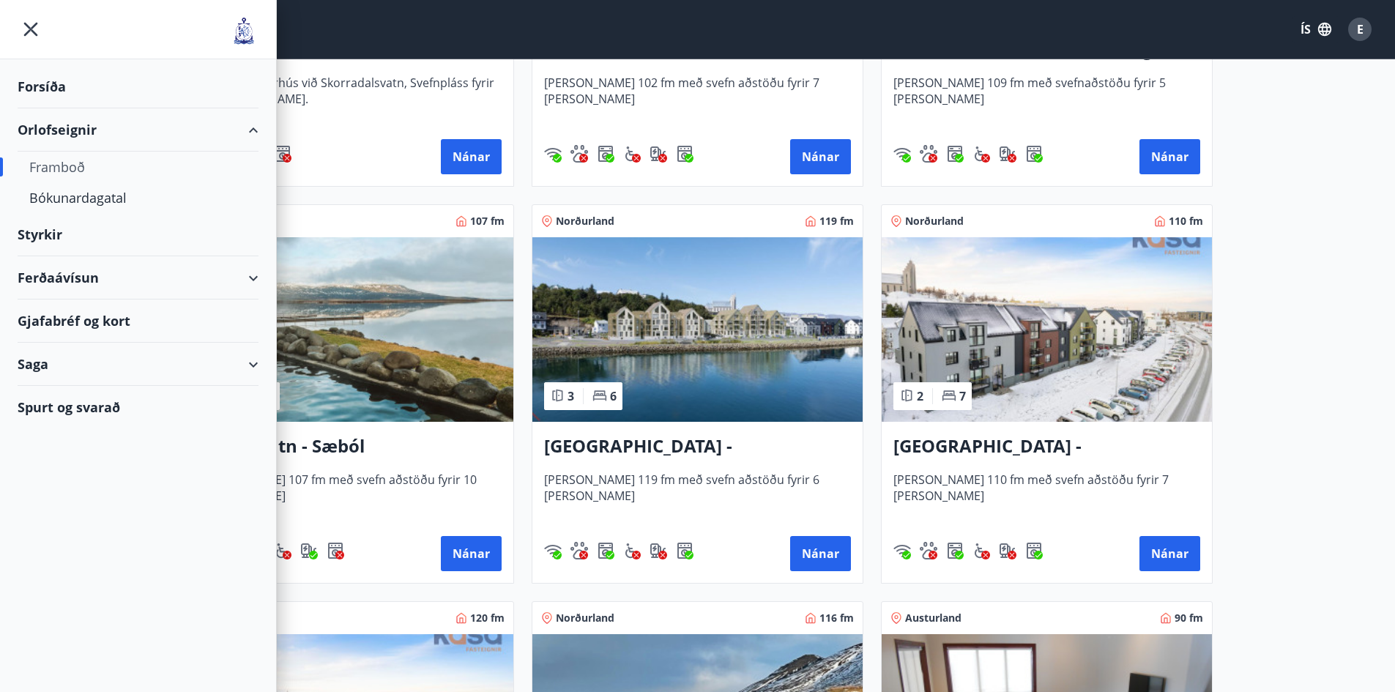
click at [69, 280] on div "Ferðaávísun" at bounding box center [138, 277] width 241 height 43
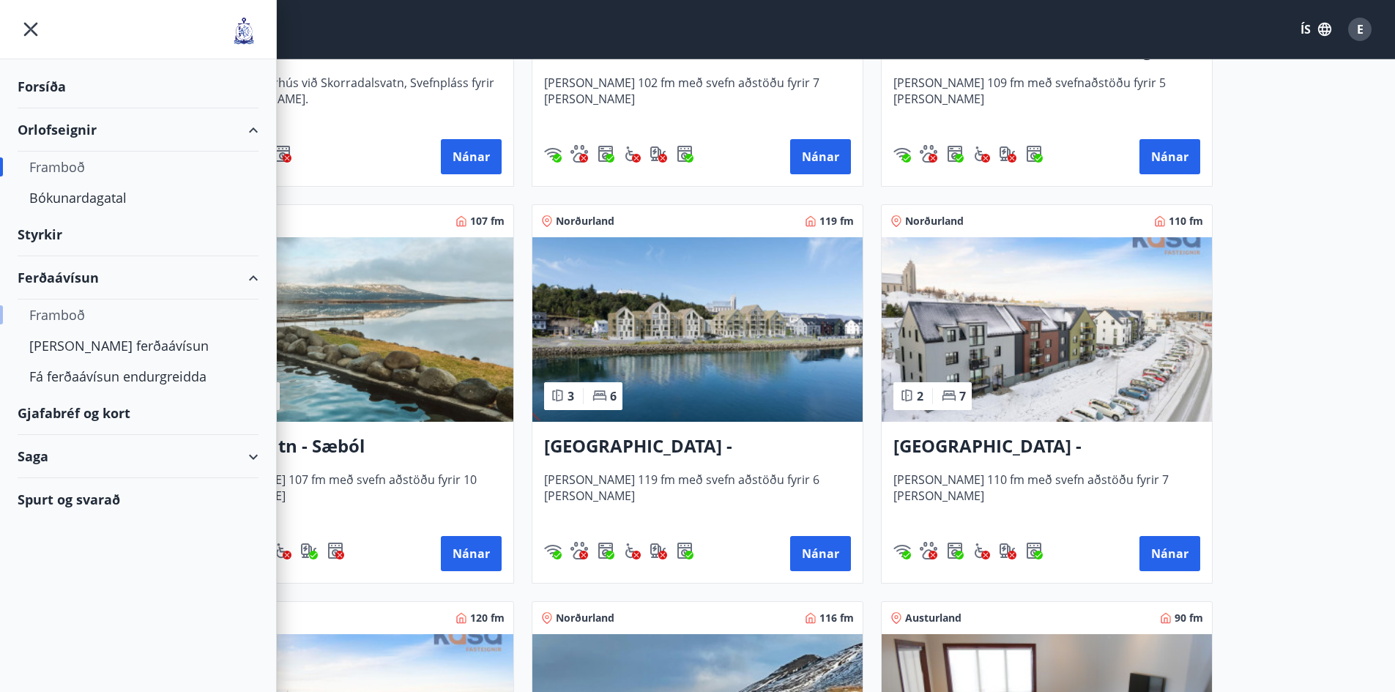
click at [58, 313] on div "Framboð" at bounding box center [138, 315] width 218 height 31
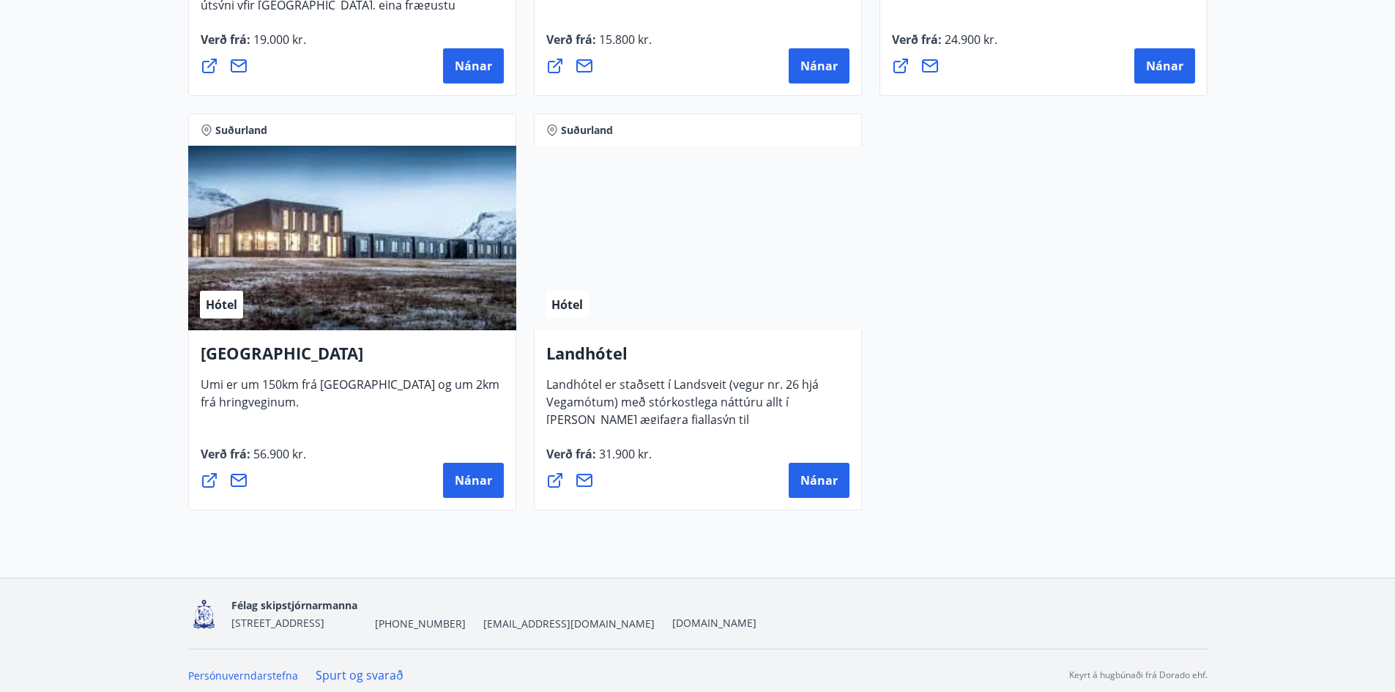
scroll to position [3909, 0]
